Goal: Task Accomplishment & Management: Manage account settings

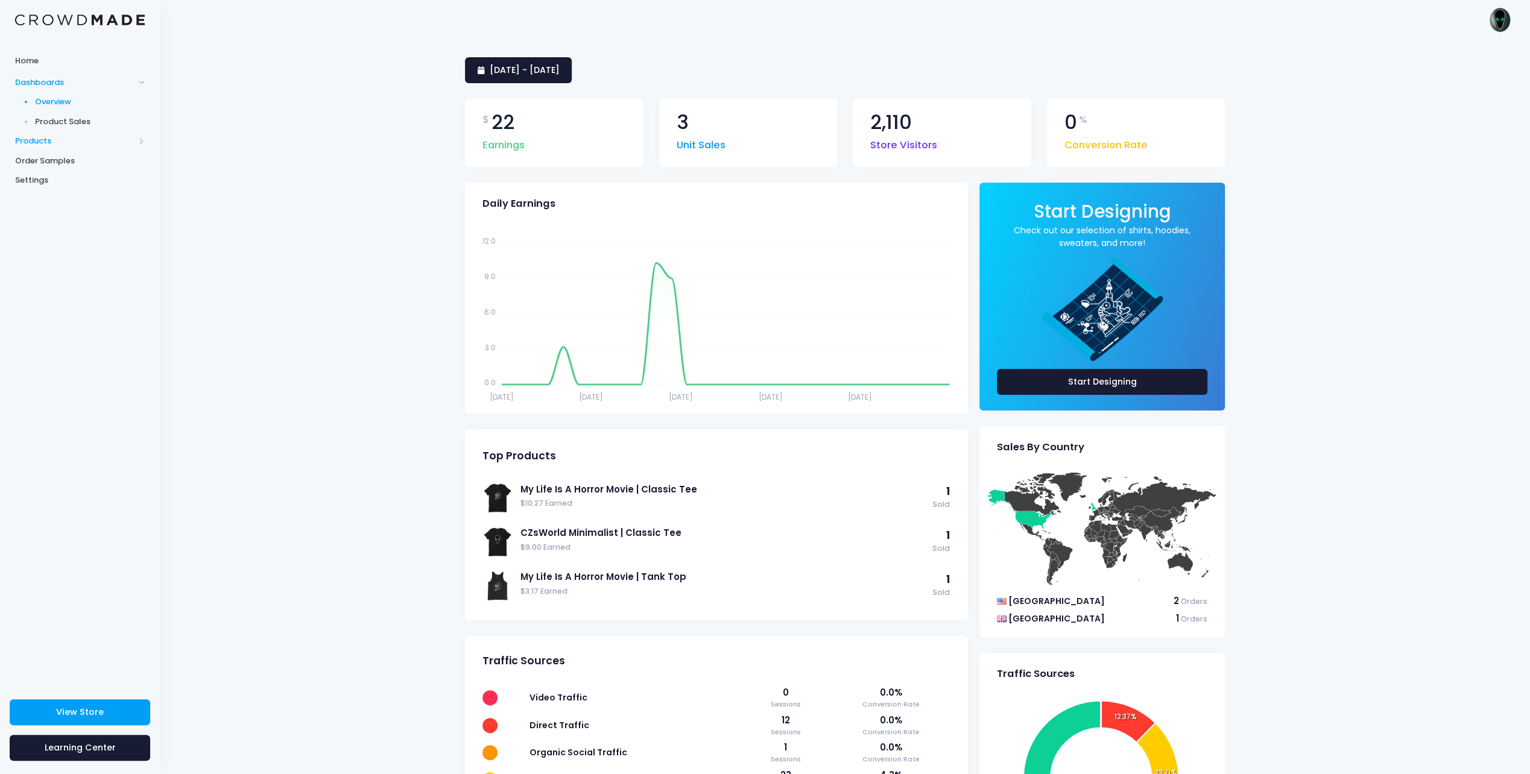
click at [64, 137] on span "Products" at bounding box center [74, 141] width 119 height 12
click at [37, 216] on span "Settings" at bounding box center [80, 219] width 130 height 12
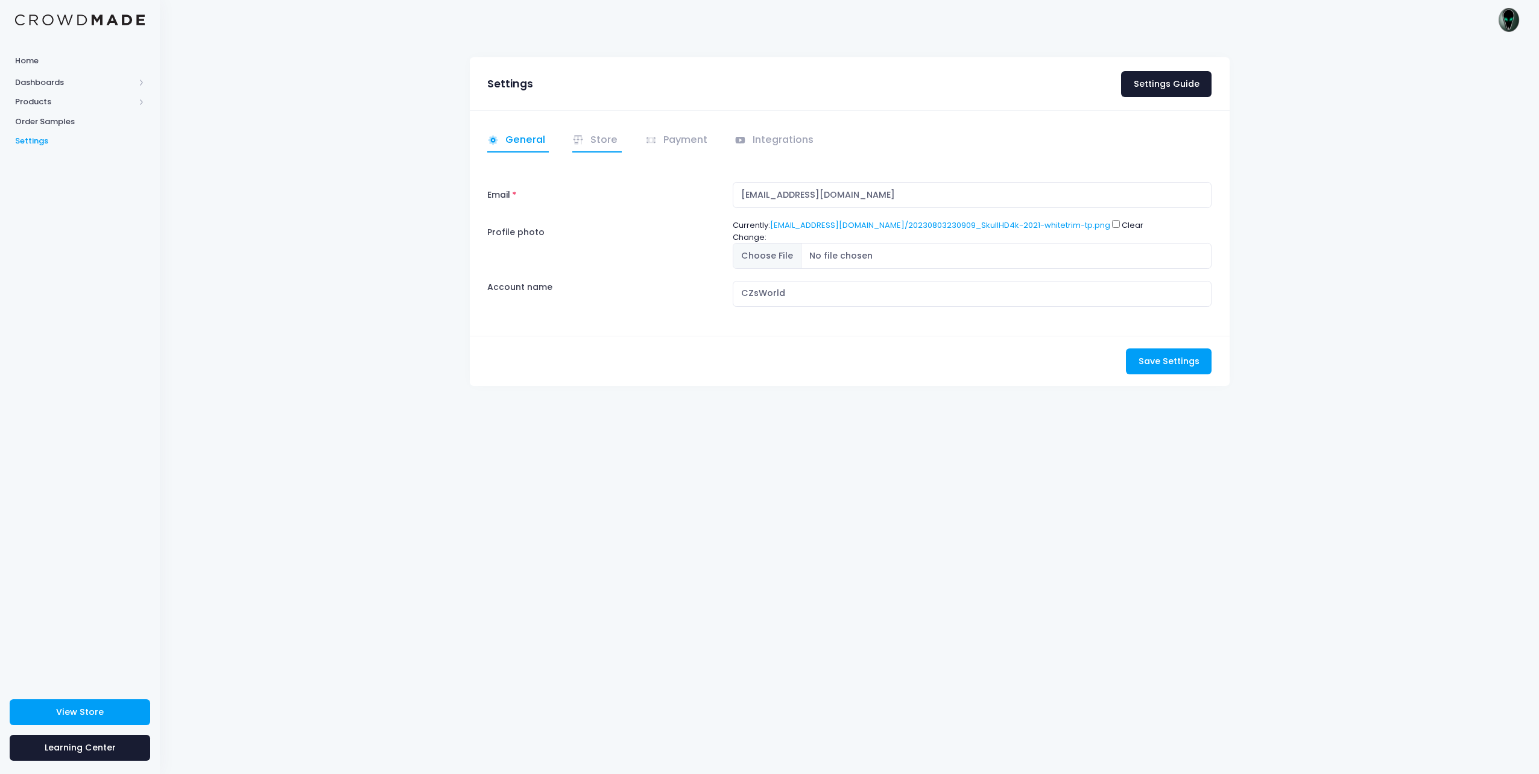
click at [595, 141] on link "Store" at bounding box center [596, 141] width 49 height 24
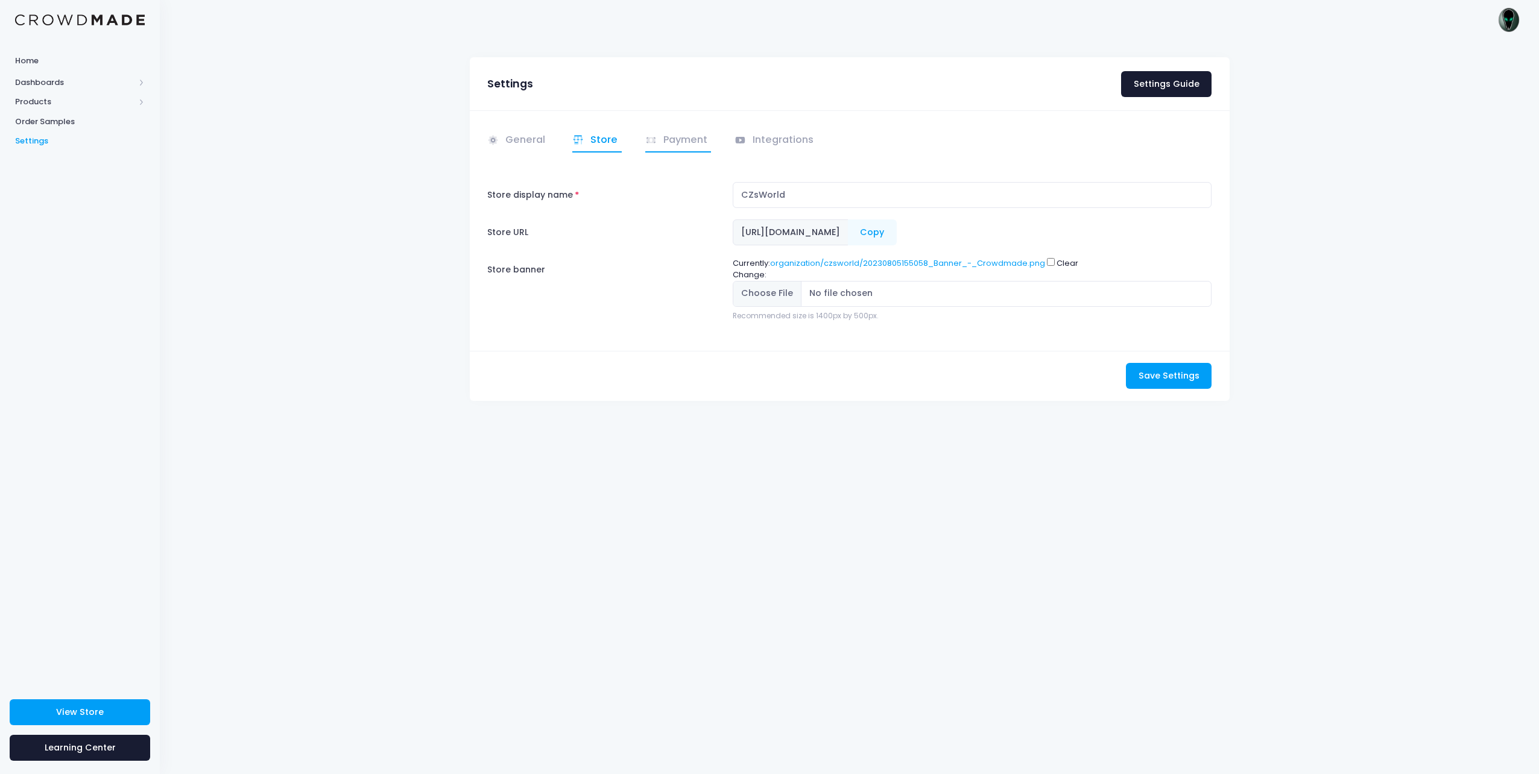
click at [677, 139] on link "Payment" at bounding box center [678, 141] width 66 height 24
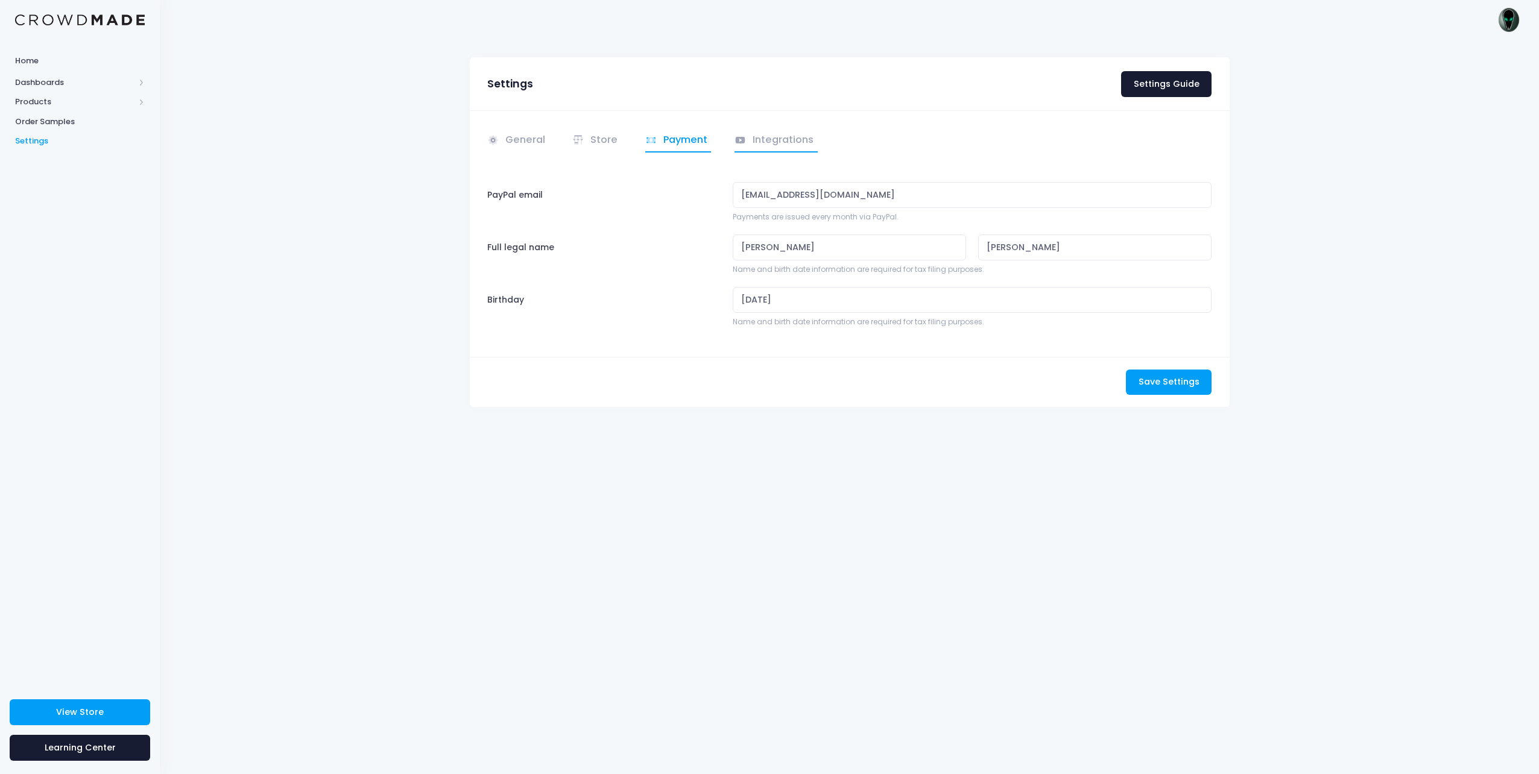
click at [770, 147] on link "Integrations" at bounding box center [775, 141] width 83 height 24
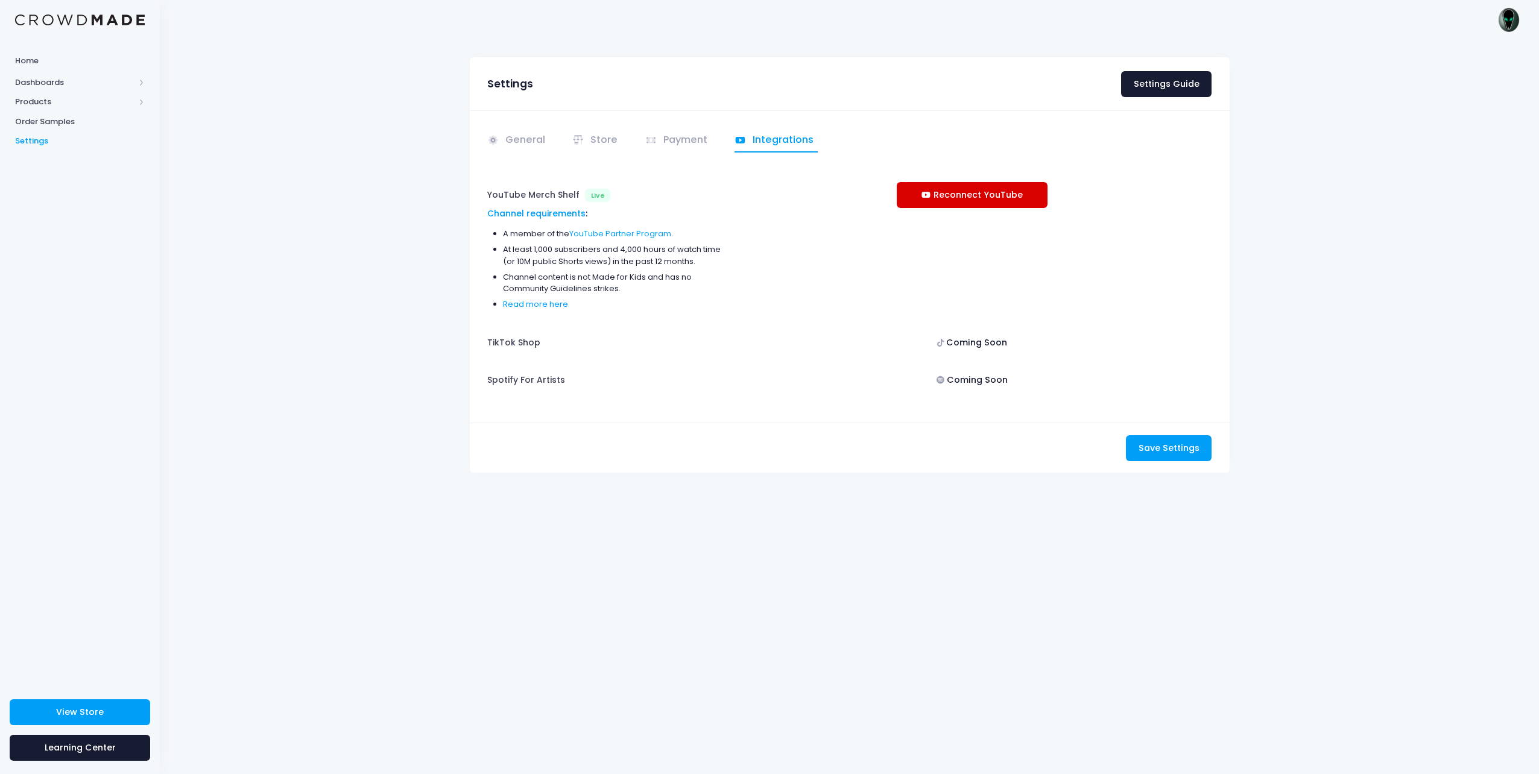
click at [951, 191] on link "Reconnect YouTube" at bounding box center [972, 195] width 151 height 26
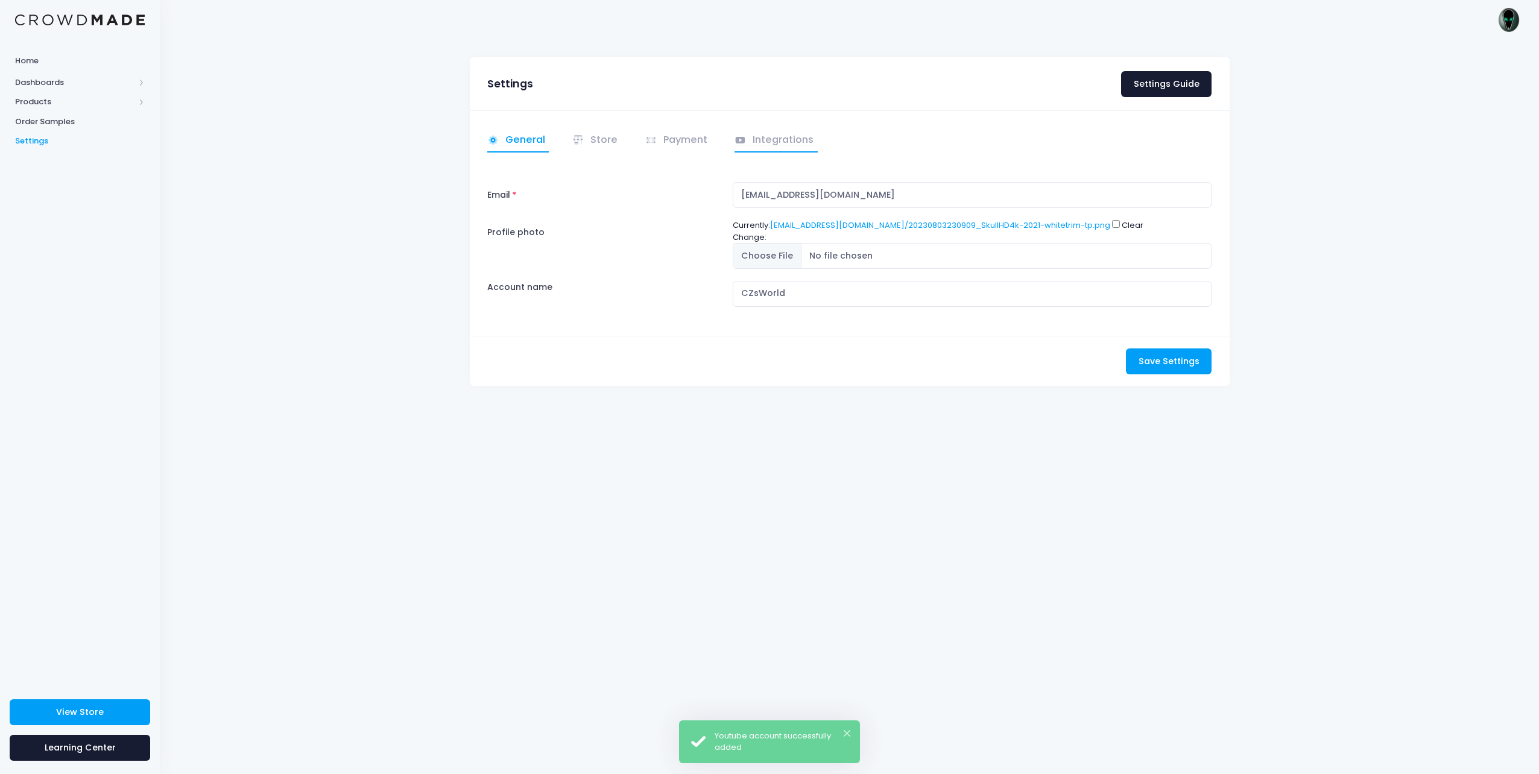
click at [754, 137] on link "Integrations" at bounding box center [775, 141] width 83 height 24
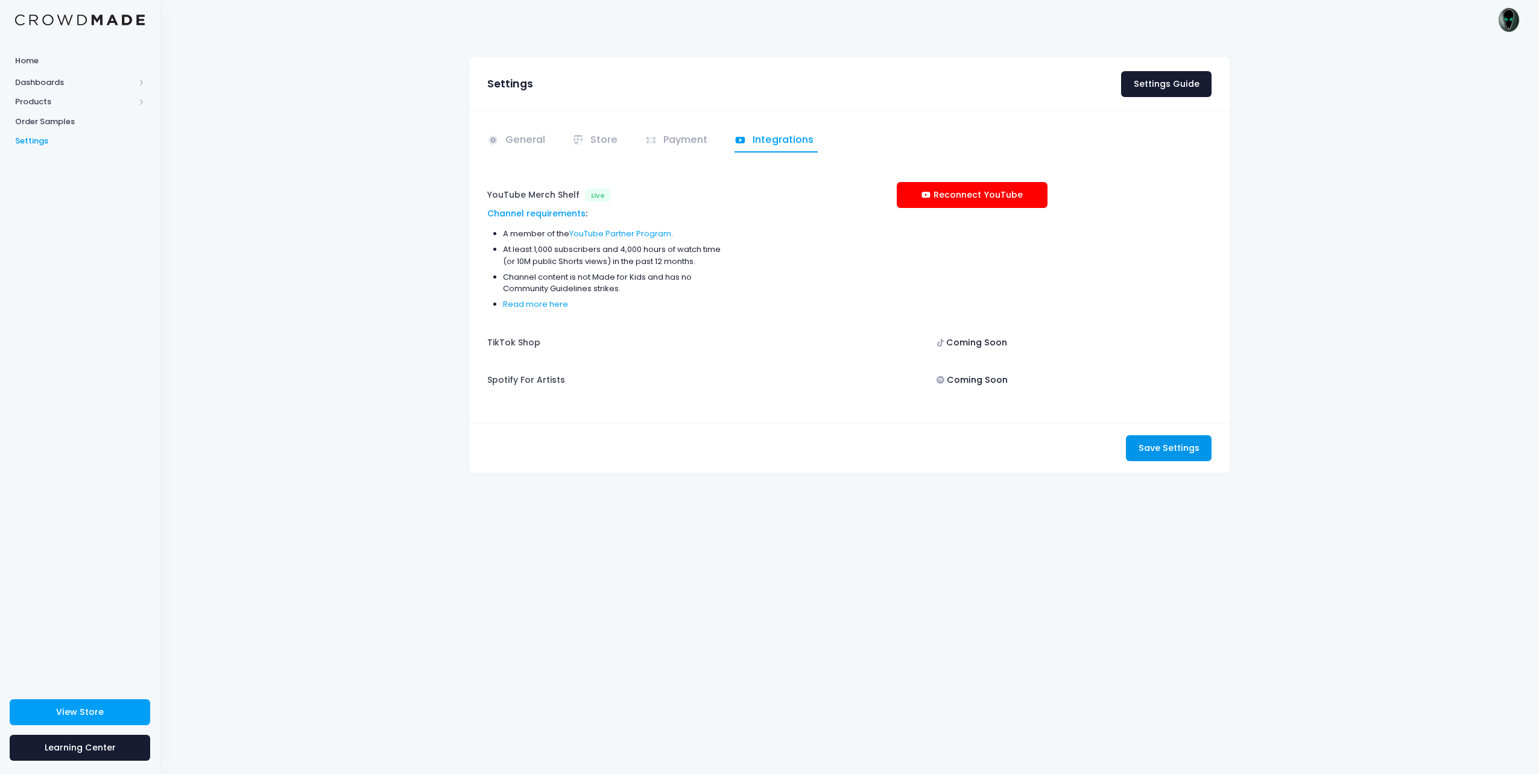
click at [1173, 442] on span "Save Settings" at bounding box center [1168, 448] width 61 height 12
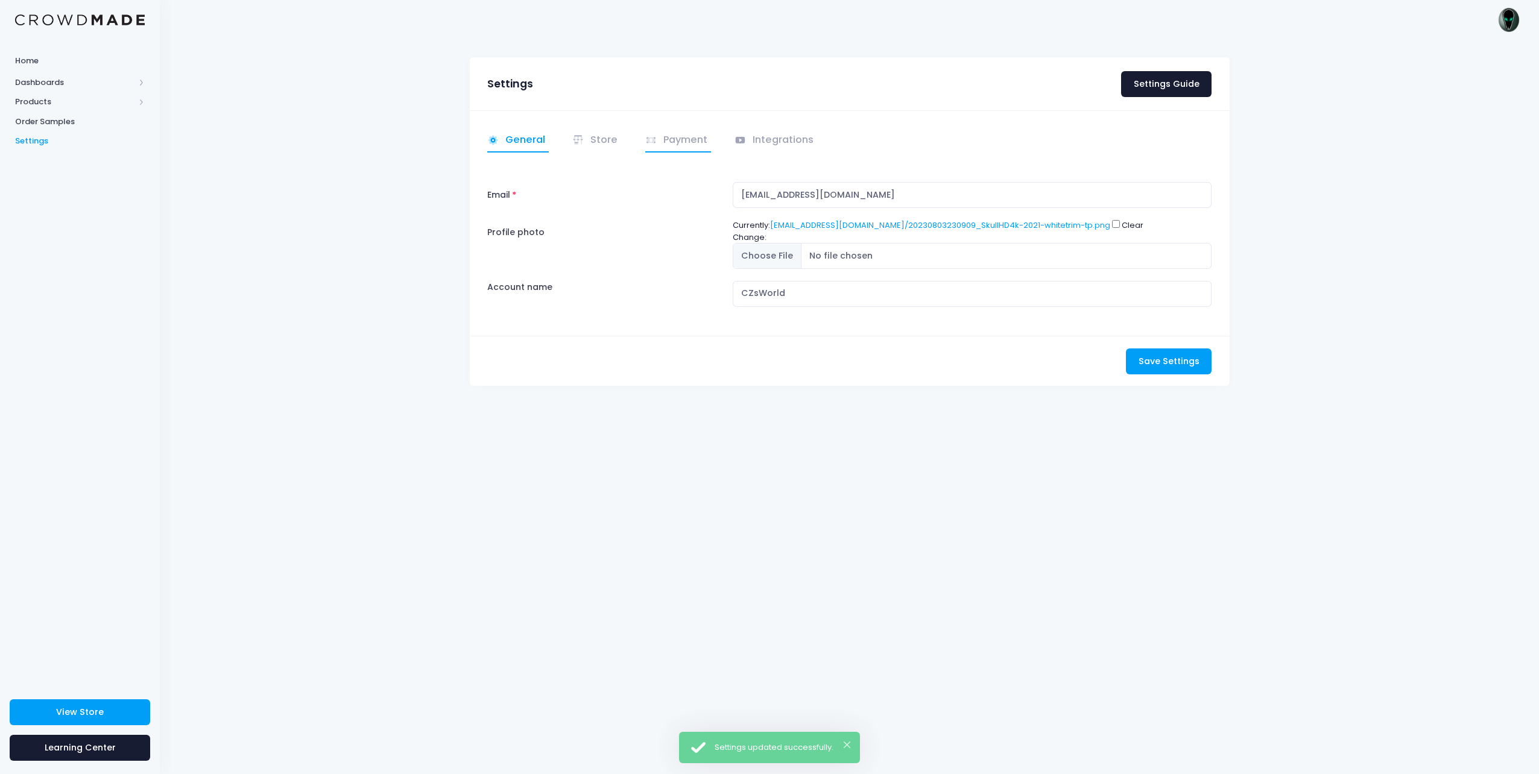
click at [664, 139] on link "Payment" at bounding box center [678, 141] width 66 height 24
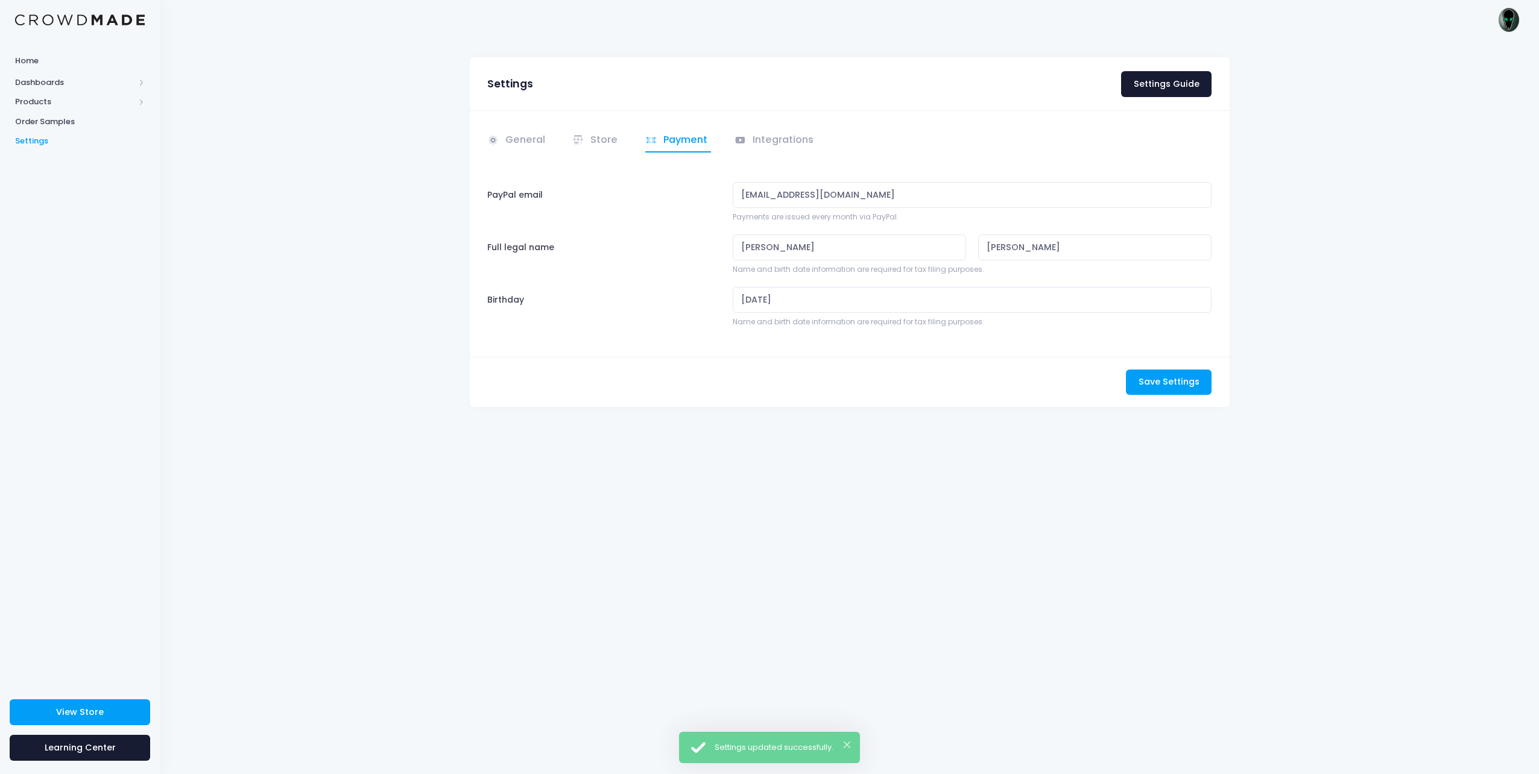
click at [627, 147] on ul "General Store" at bounding box center [849, 141] width 725 height 24
click at [614, 145] on link "Store" at bounding box center [596, 141] width 49 height 24
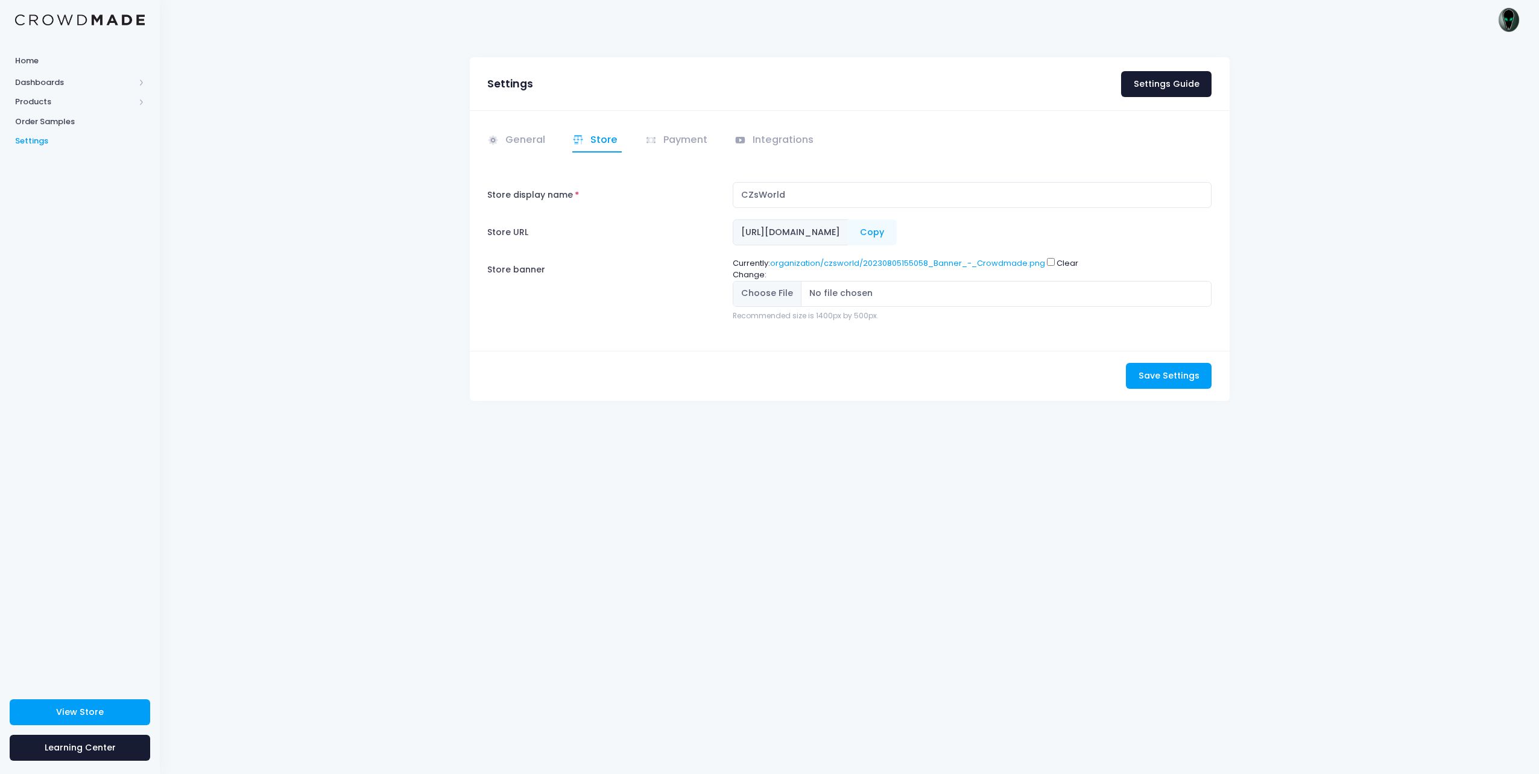
click at [1508, 13] on img at bounding box center [1509, 20] width 24 height 24
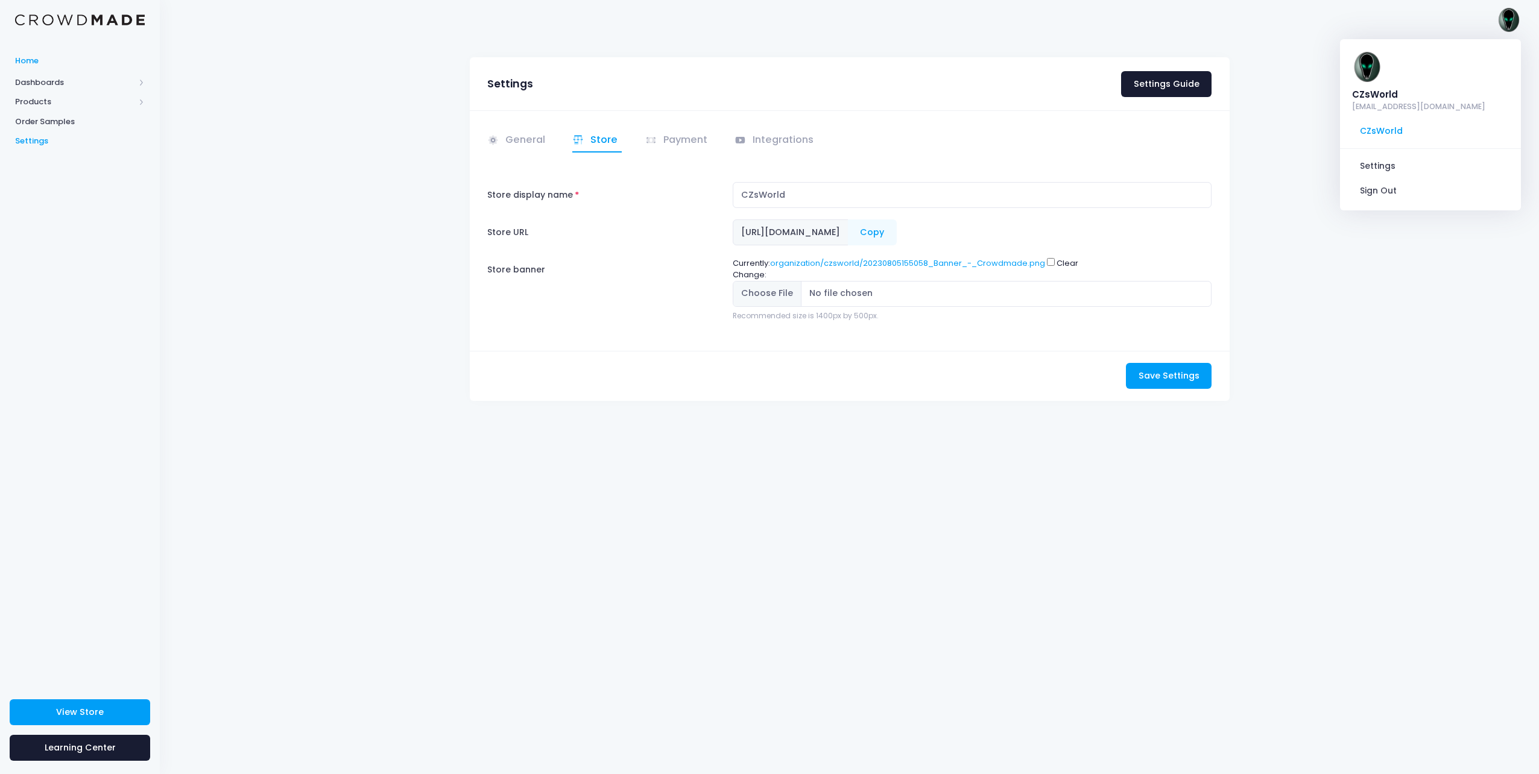
click at [58, 51] on link "Home" at bounding box center [80, 61] width 160 height 24
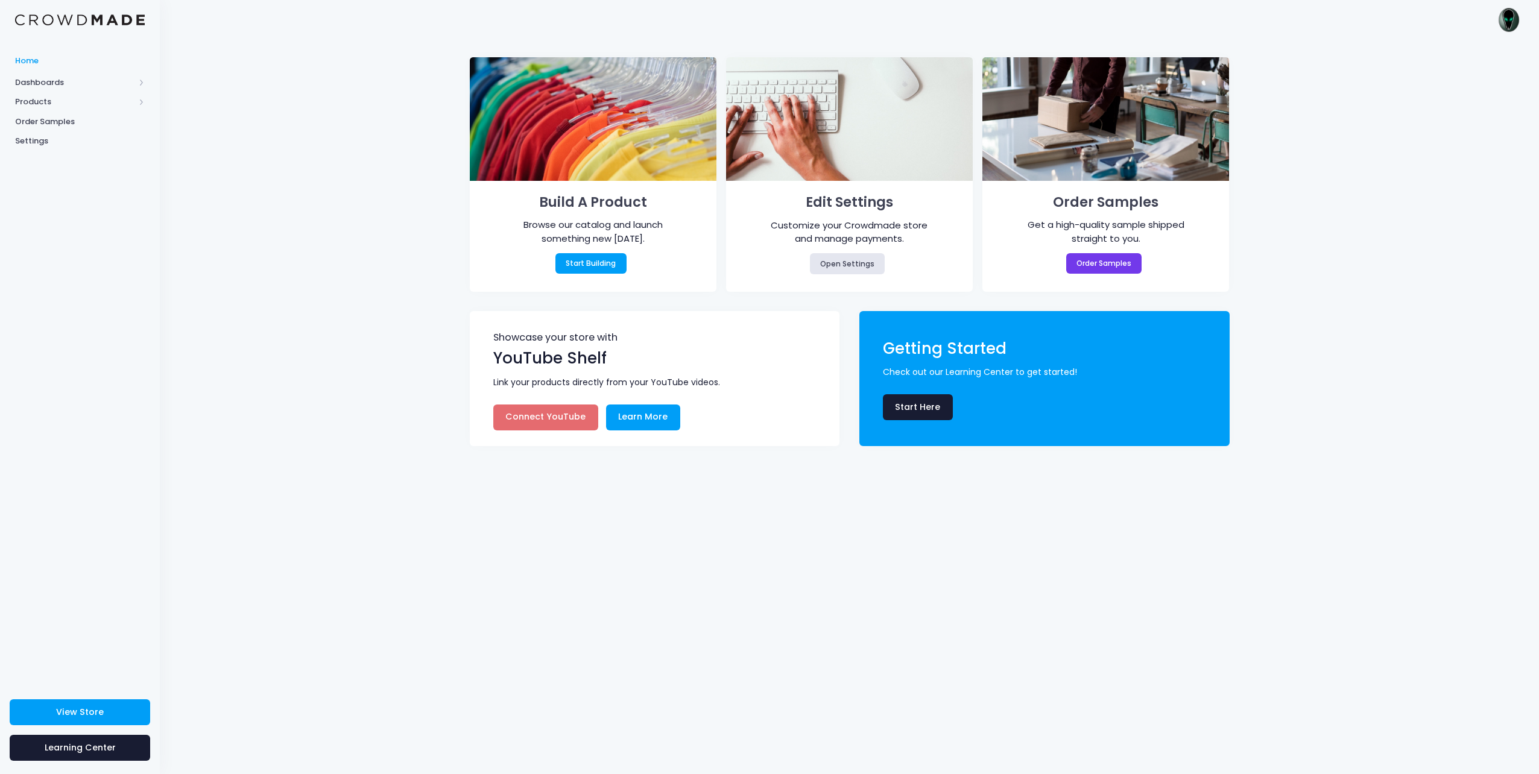
click at [1508, 30] on img at bounding box center [1509, 20] width 24 height 24
click at [53, 89] on span "Dashboards" at bounding box center [80, 82] width 160 height 20
click at [43, 745] on link "Learning Center" at bounding box center [80, 748] width 140 height 26
click at [30, 144] on span "Products" at bounding box center [74, 141] width 119 height 12
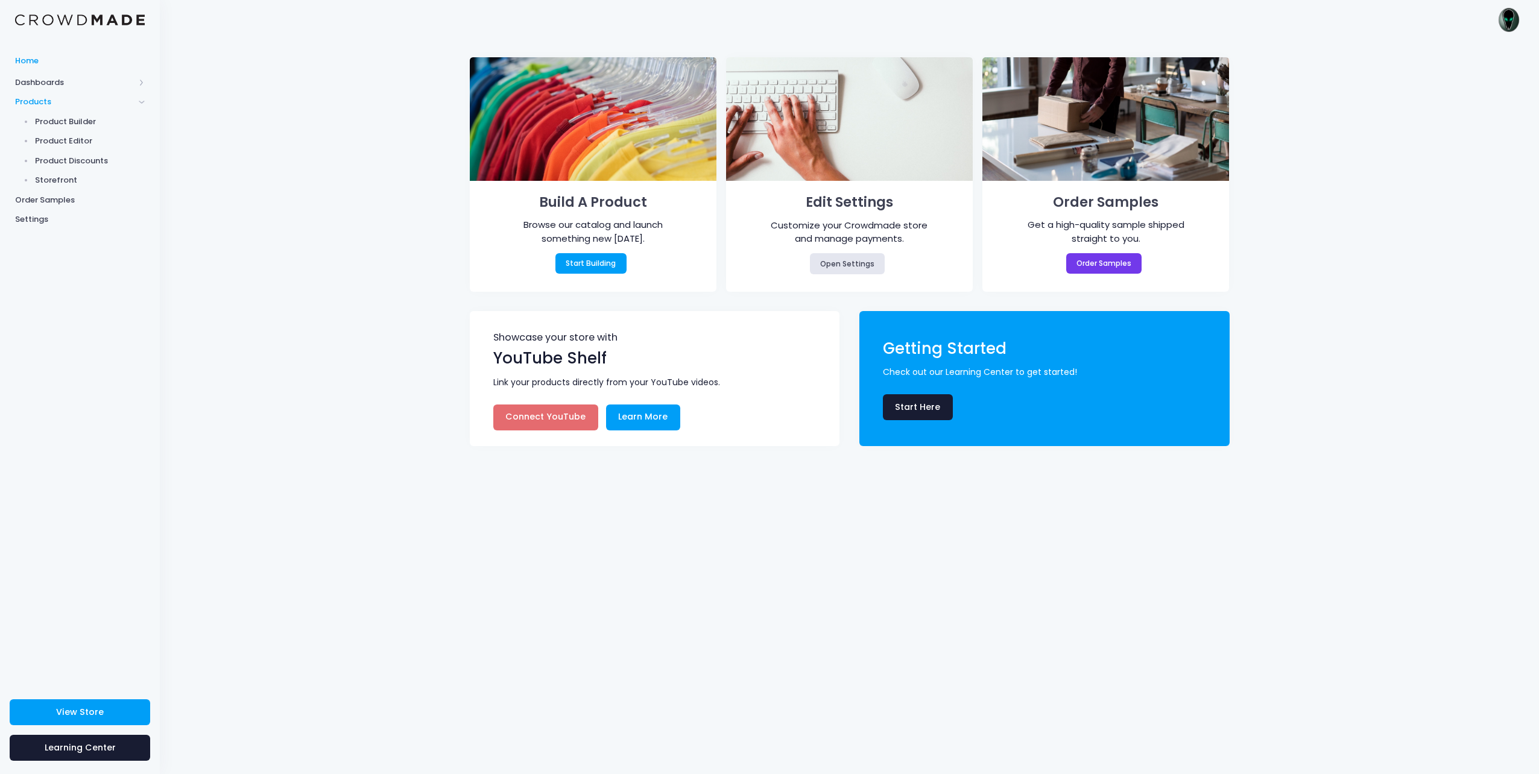
click at [1510, 24] on img at bounding box center [1509, 20] width 24 height 24
click at [183, 193] on div "Build A Product Browse our catalog and launch something new today. Start Buildi…" at bounding box center [849, 406] width 1379 height 735
click at [93, 87] on span "Dashboards" at bounding box center [74, 83] width 119 height 12
click at [65, 74] on span "Dashboards" at bounding box center [80, 82] width 160 height 20
click at [57, 55] on span "Home" at bounding box center [80, 61] width 130 height 12
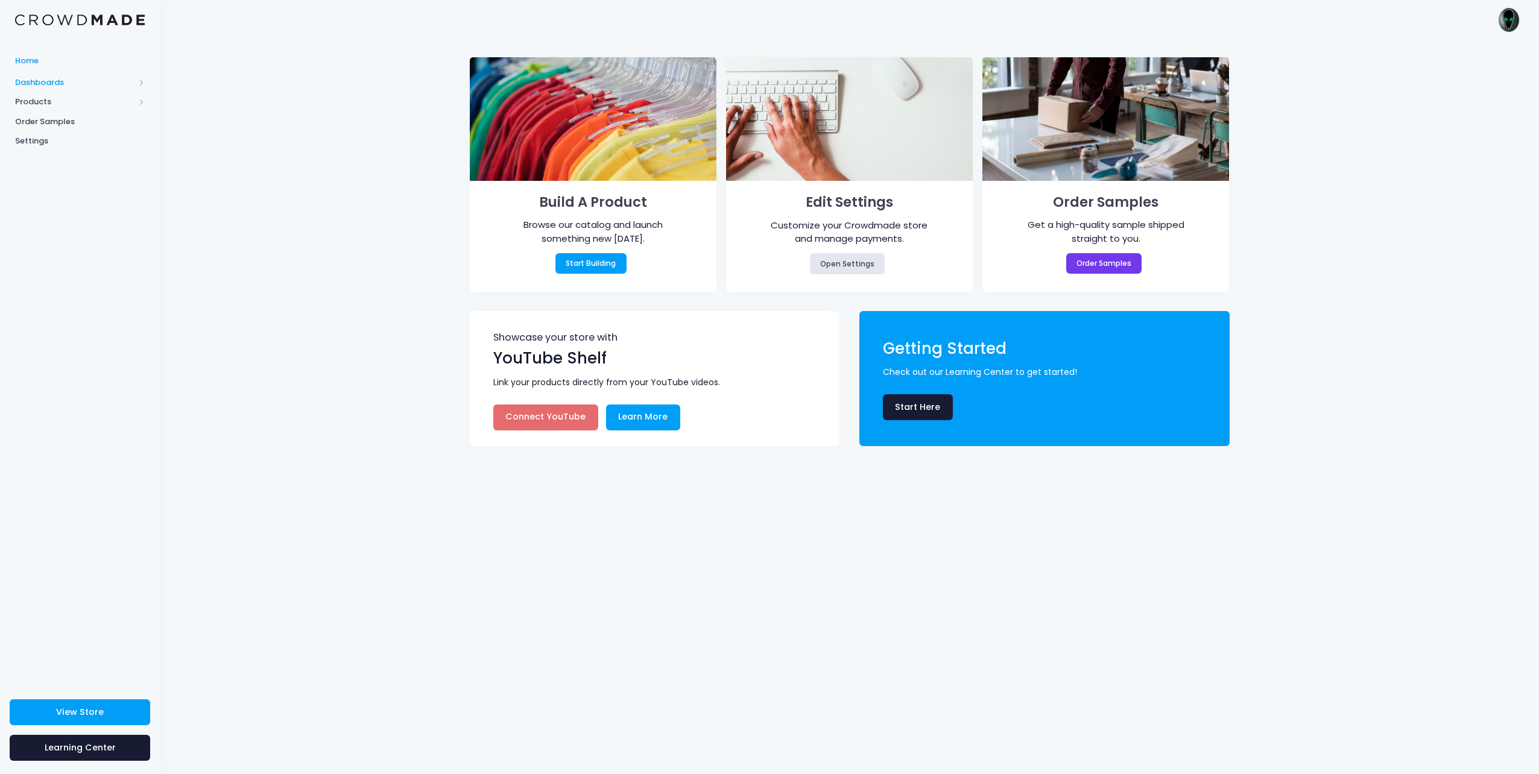
click at [134, 81] on span "Dashboards" at bounding box center [74, 83] width 119 height 12
click at [1513, 25] on img at bounding box center [1509, 20] width 24 height 24
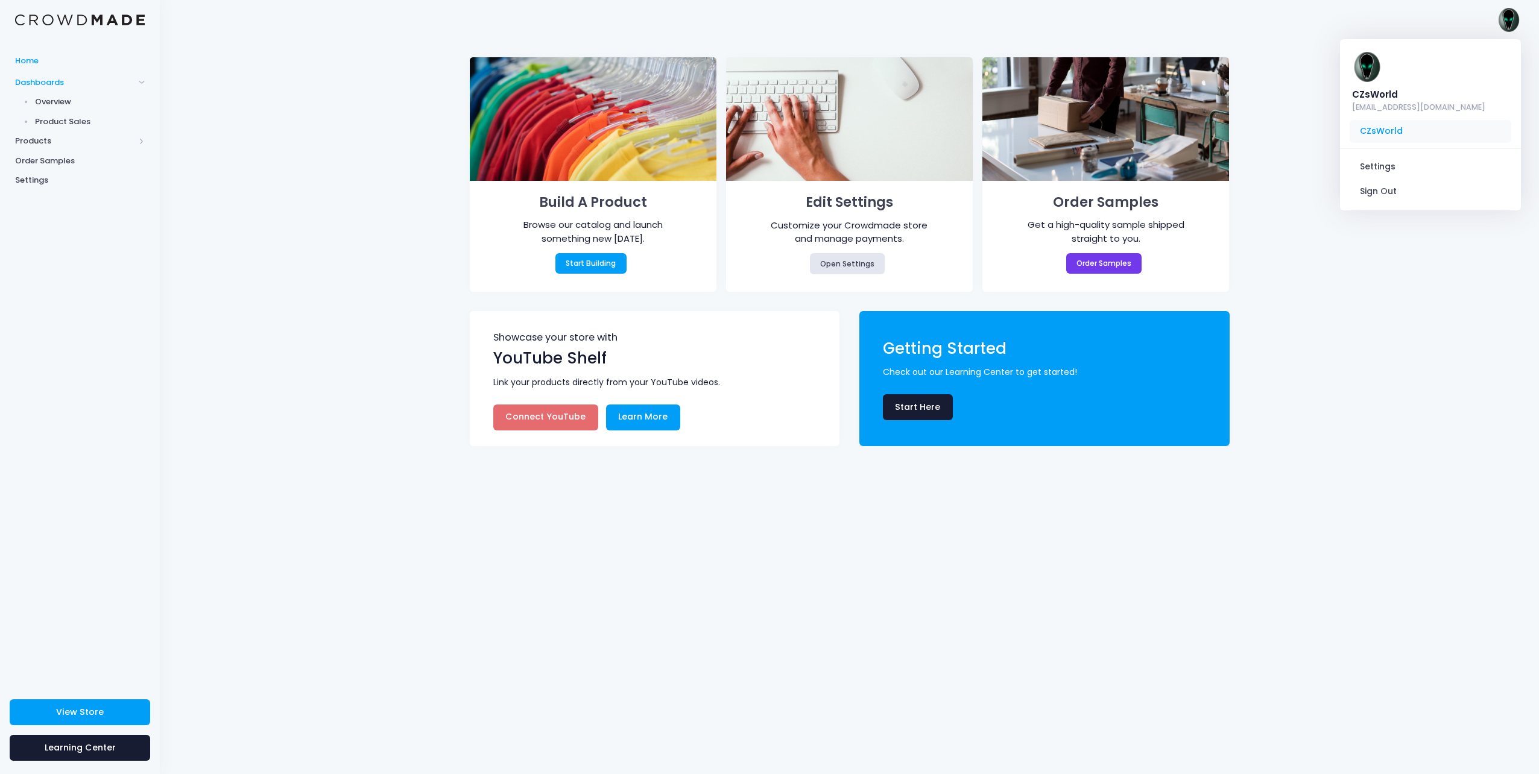
click at [1381, 120] on span "CZsWorld" at bounding box center [1430, 131] width 162 height 23
click at [1521, 27] on div "CZsWorld zac@czsworld.com CZsWorld Settings Sign Out" at bounding box center [849, 19] width 1379 height 39
click at [1506, 24] on img at bounding box center [1509, 20] width 24 height 24
click at [19, 133] on span "Products" at bounding box center [80, 141] width 160 height 20
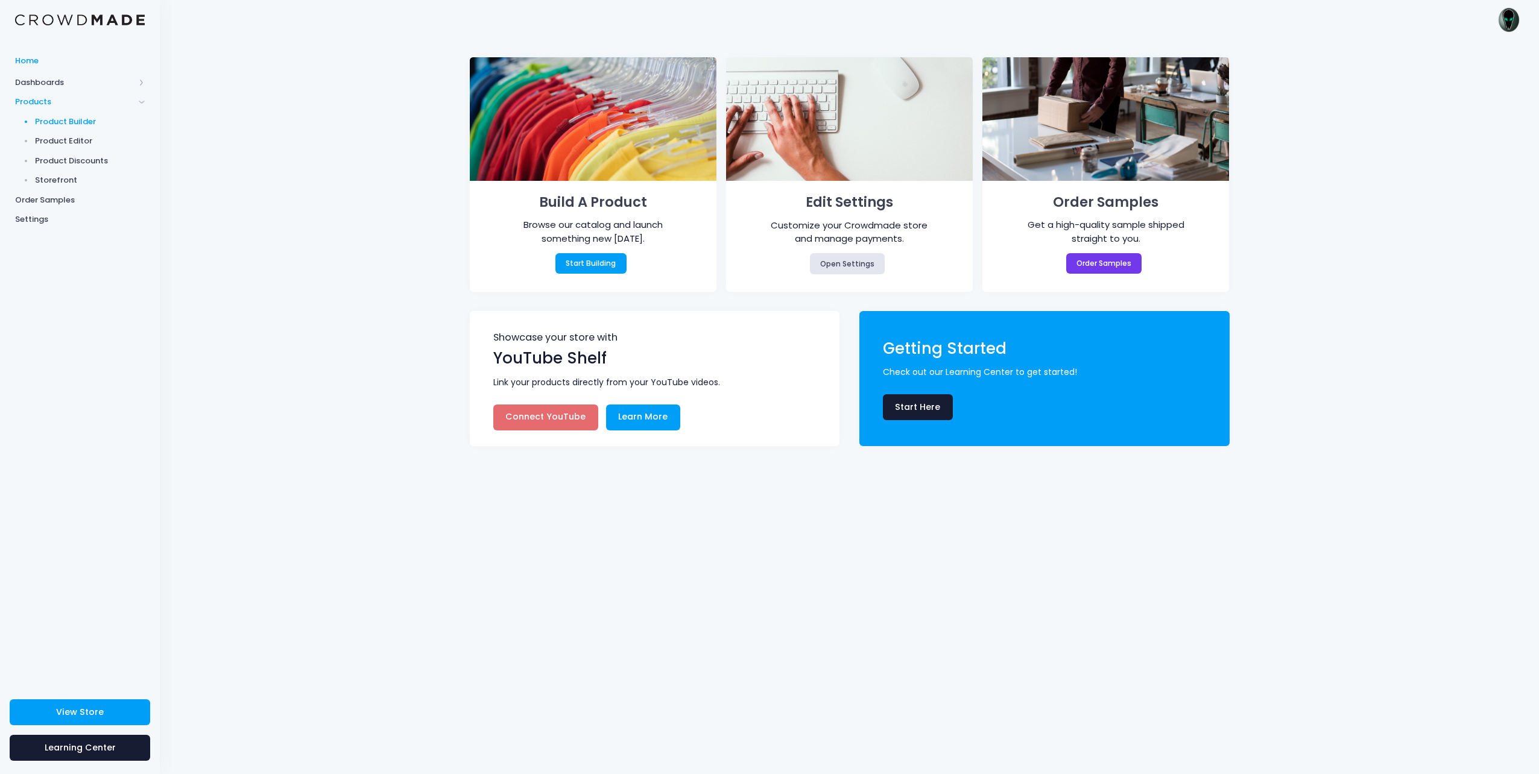
click at [74, 118] on span "Product Builder" at bounding box center [90, 122] width 110 height 12
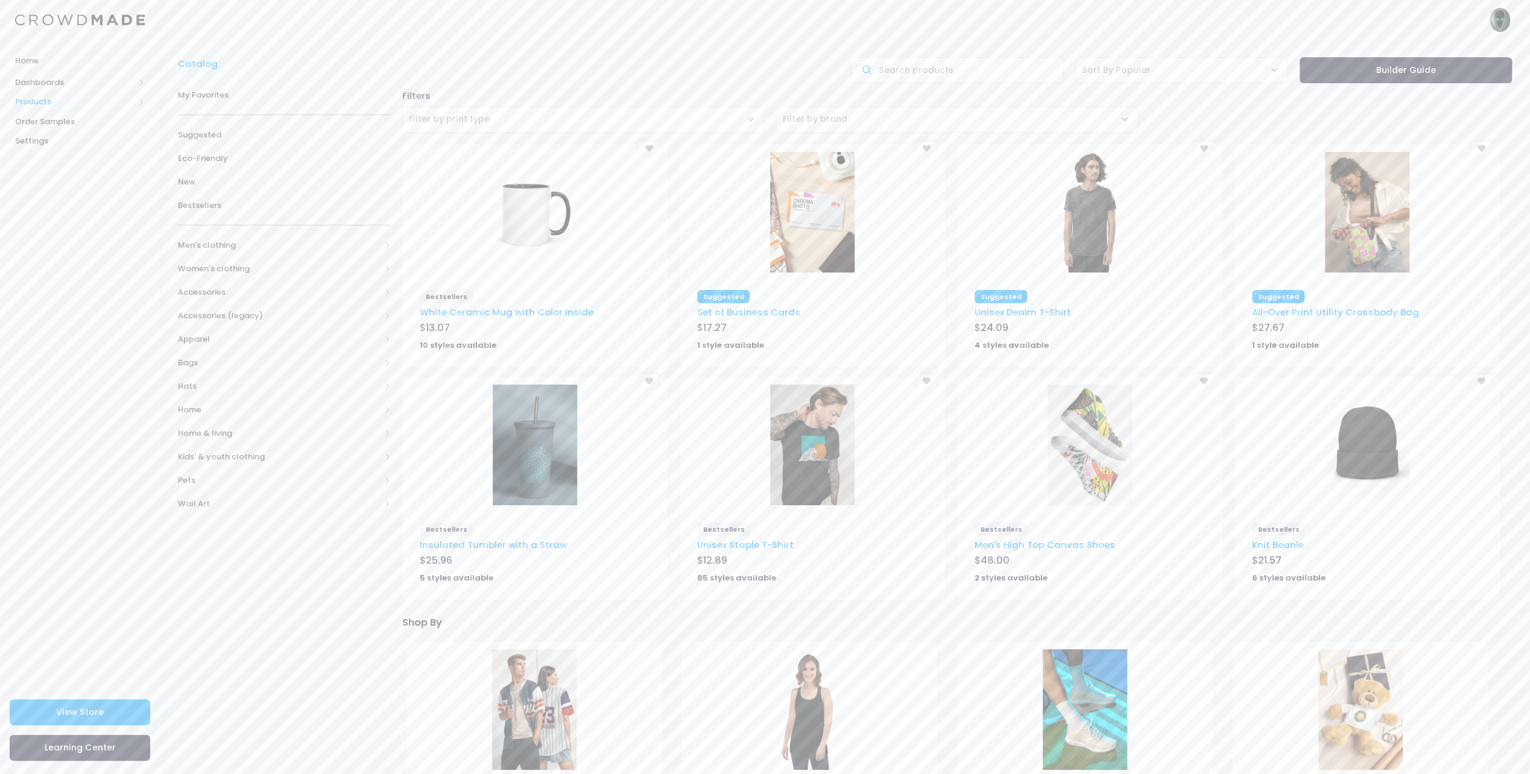
click at [46, 100] on span "Products" at bounding box center [74, 102] width 119 height 12
click at [42, 80] on span "Dashboards" at bounding box center [74, 83] width 119 height 12
click at [48, 104] on span "Overview" at bounding box center [90, 102] width 110 height 12
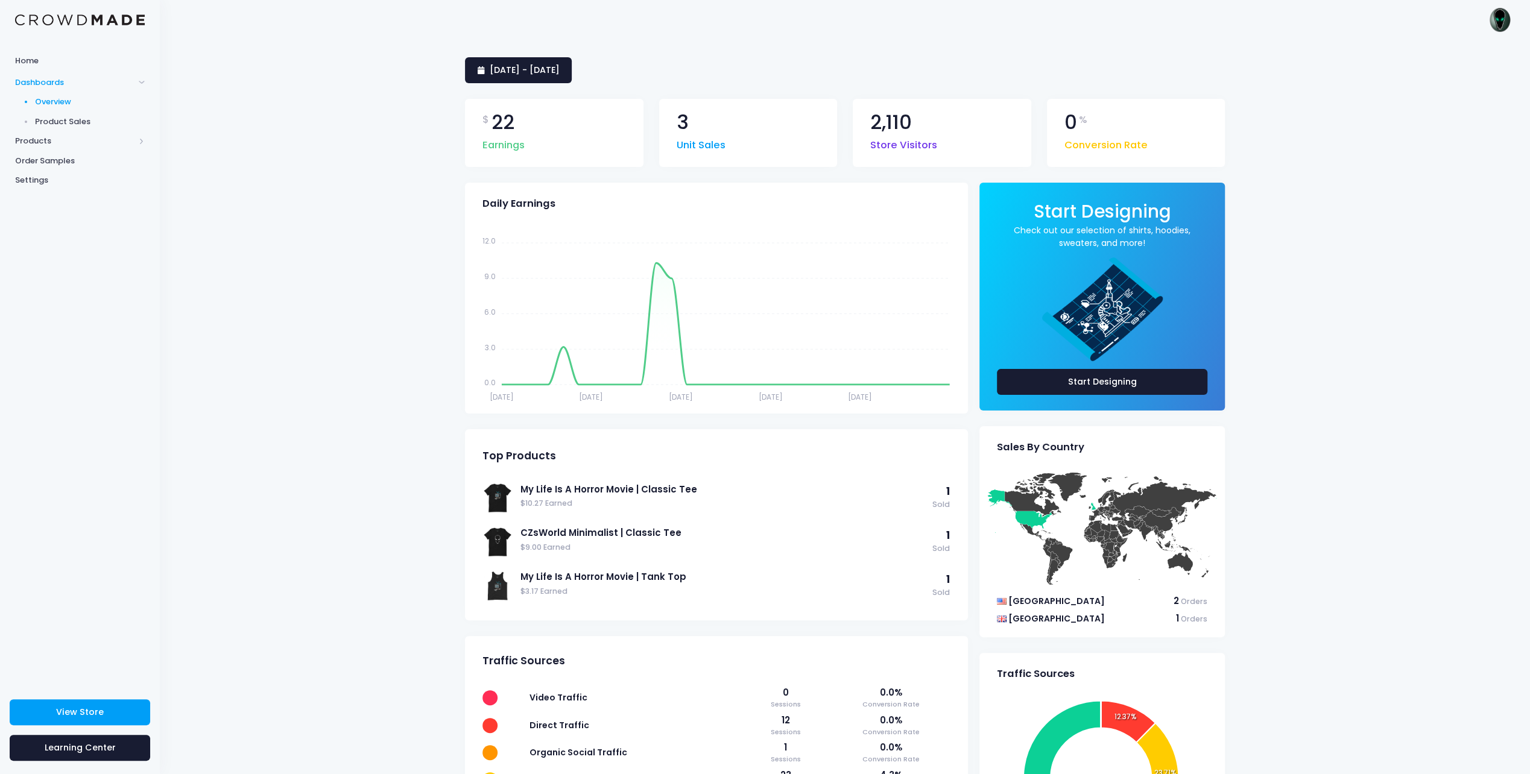
click at [57, 124] on span "Product Sales" at bounding box center [90, 122] width 110 height 12
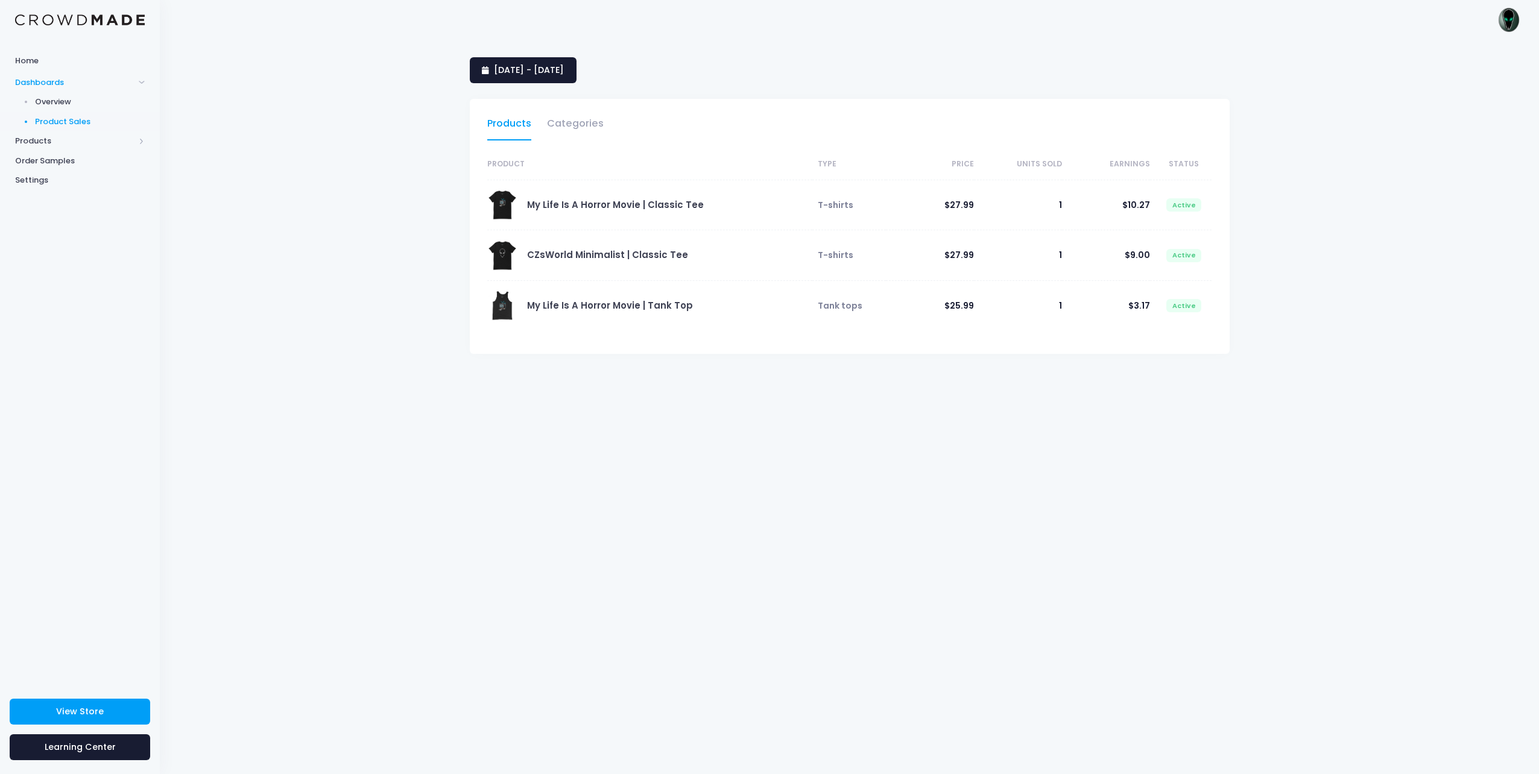
select select "25"
click at [31, 176] on span "Settings" at bounding box center [80, 180] width 130 height 12
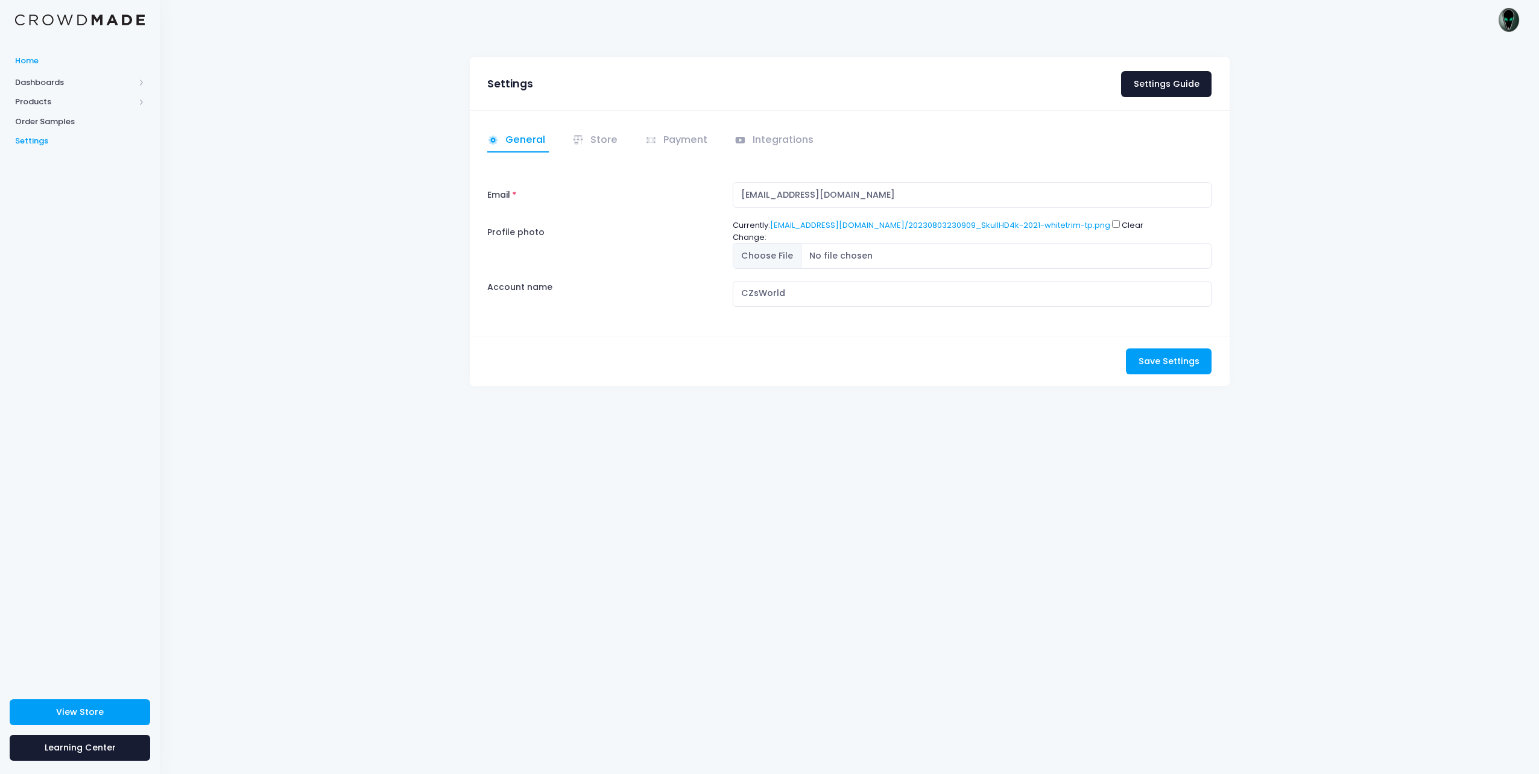
click at [37, 55] on span "Home" at bounding box center [80, 61] width 130 height 12
